Goal: Information Seeking & Learning: Check status

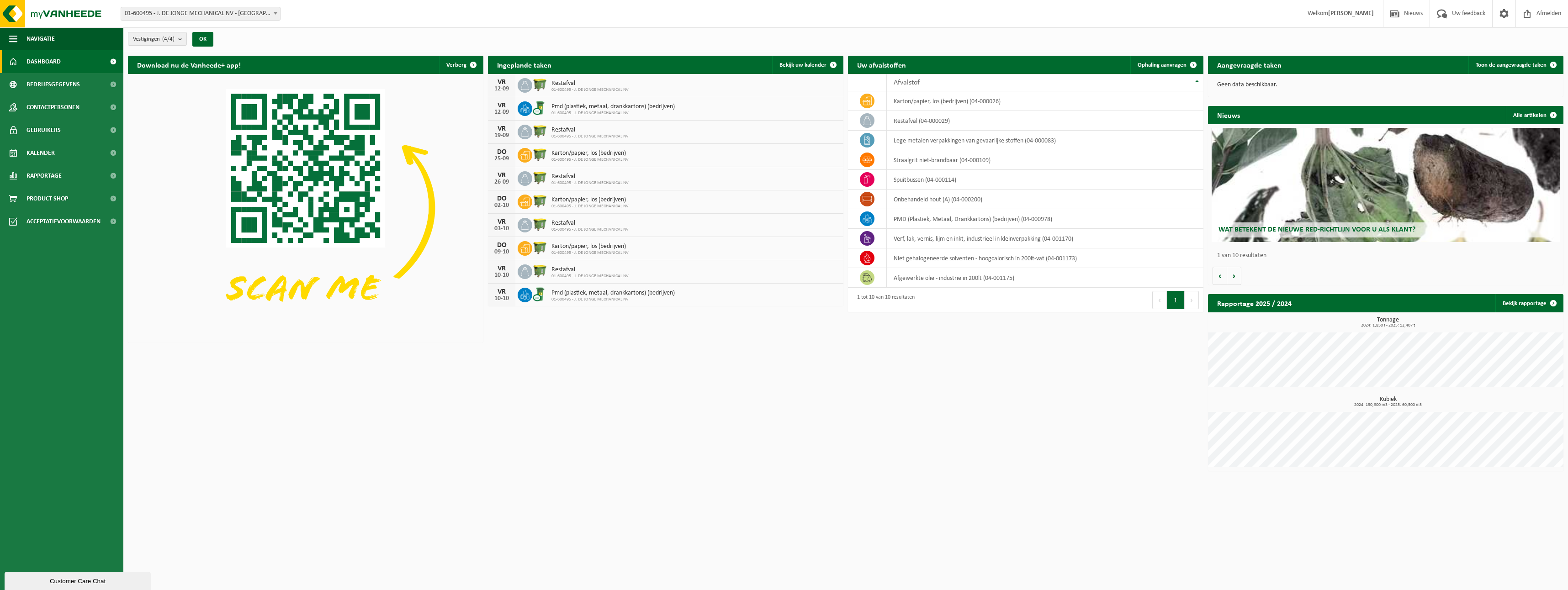
click at [247, 16] on span "01-600495 - J. DE JONGE MECHANICAL NV - [GEOGRAPHIC_DATA]" at bounding box center [200, 13] width 159 height 13
drag, startPoint x: 561, startPoint y: 386, endPoint x: 685, endPoint y: 297, distance: 152.6
click at [561, 386] on div "Download nu de Vanheede+ app! Verberg Ingeplande taken Bekijk uw kalender VR 12…" at bounding box center [845, 263] width 1440 height 425
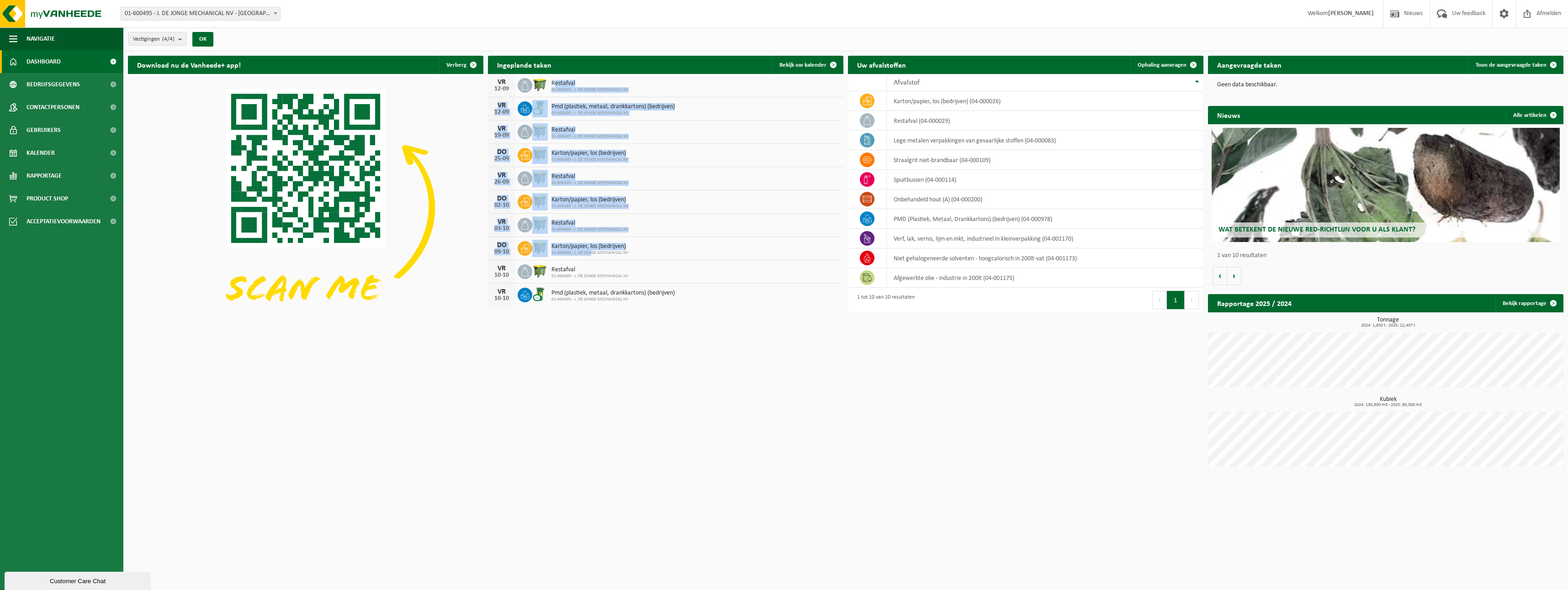
drag, startPoint x: 554, startPoint y: 82, endPoint x: 591, endPoint y: 253, distance: 175.0
click at [591, 253] on div "VR 12-09 Restafval 01-600495 - J. DE JONGE MECHANICAL NV VR 12-09 Pmd (plastiek…" at bounding box center [666, 190] width 355 height 232
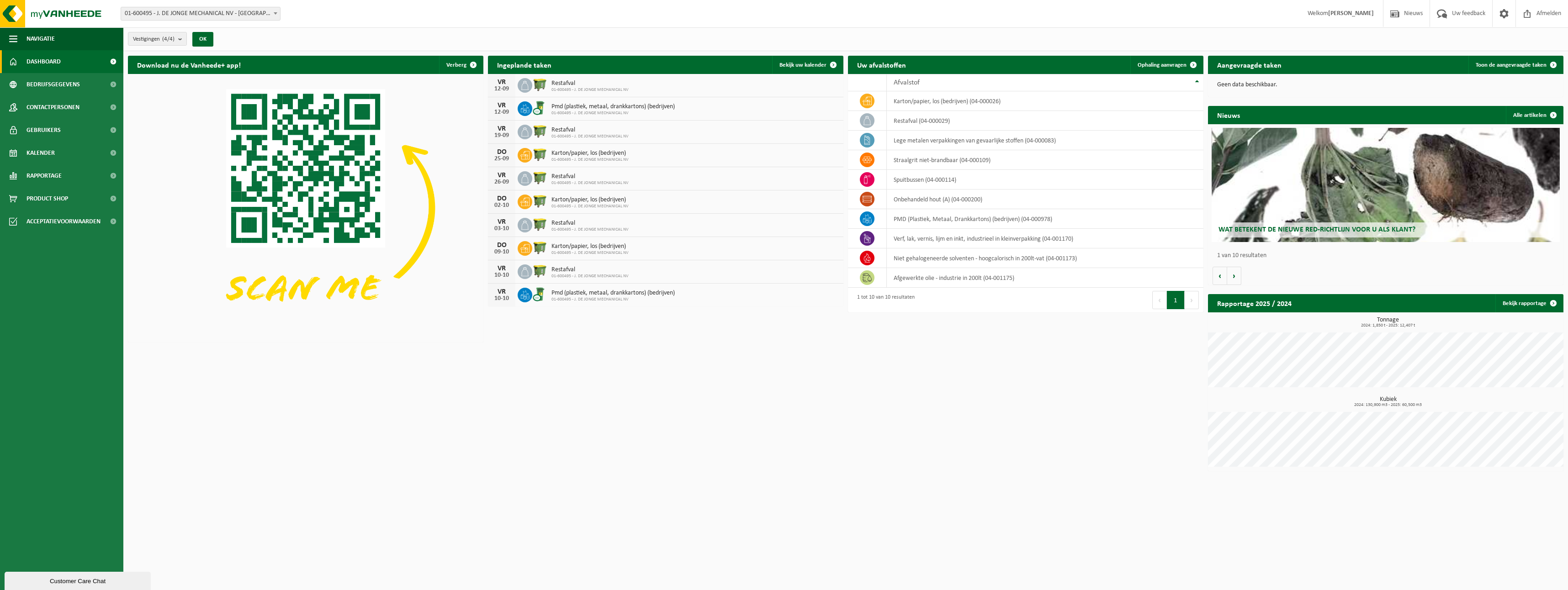
drag, startPoint x: 591, startPoint y: 253, endPoint x: 730, endPoint y: 310, distance: 150.2
click at [719, 320] on div "Download nu de Vanheede+ app! Verberg Ingeplande taken Bekijk uw kalender VR 12…" at bounding box center [845, 263] width 1440 height 425
click at [54, 87] on span "Bedrijfsgegevens" at bounding box center [54, 85] width 54 height 23
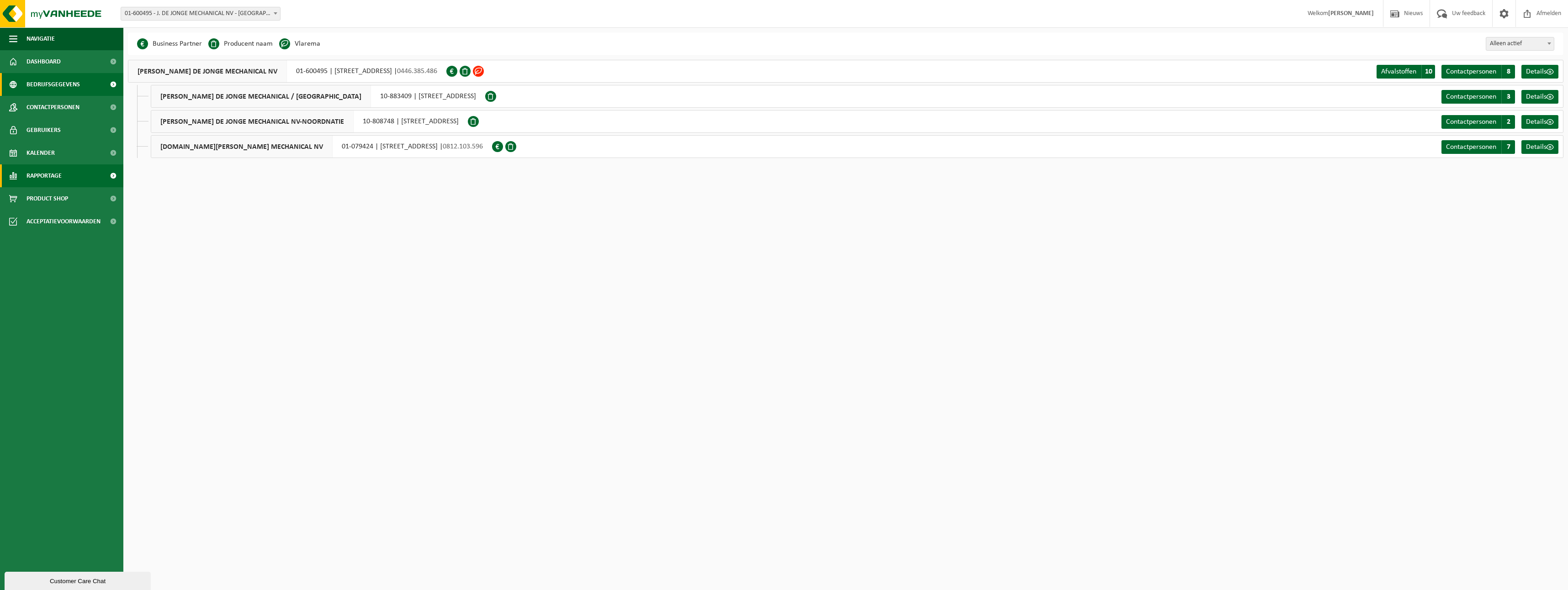
click at [56, 178] on span "Rapportage" at bounding box center [44, 176] width 35 height 23
click at [77, 201] on link "In grafiekvorm" at bounding box center [61, 198] width 119 height 18
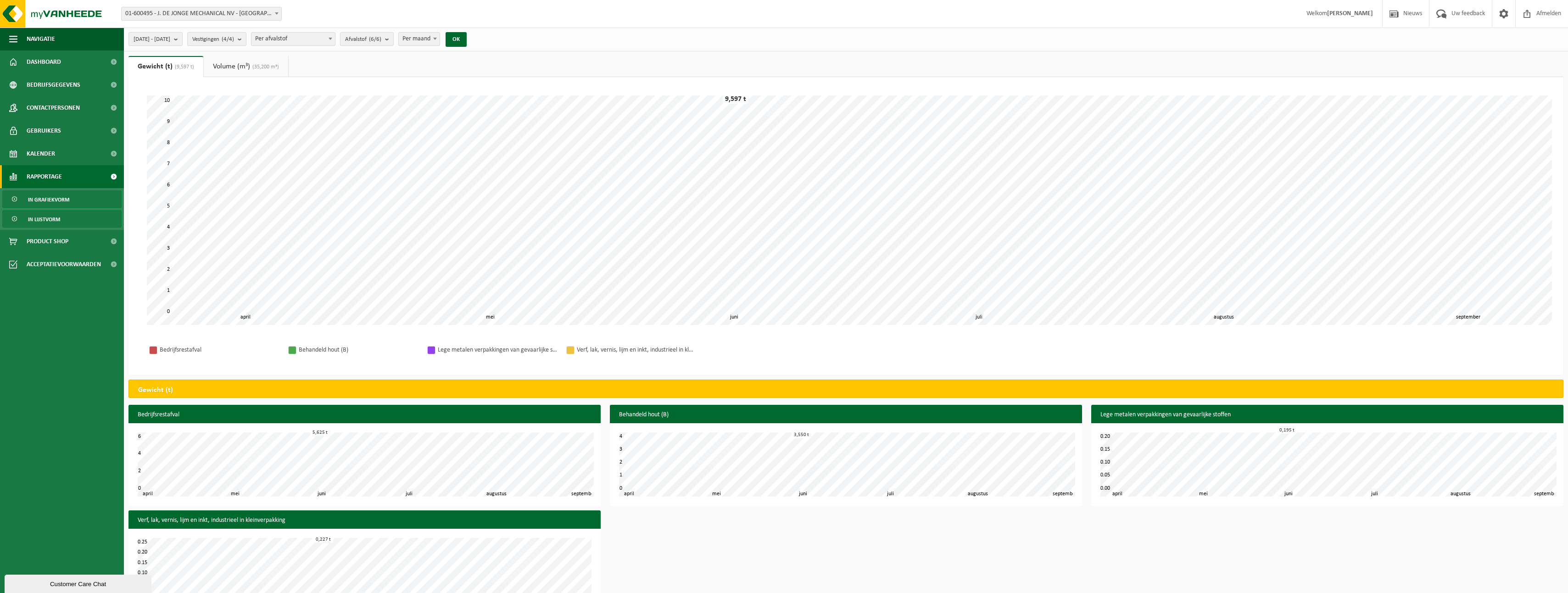
click at [65, 223] on link "In lijstvorm" at bounding box center [62, 219] width 119 height 18
